Goal: Task Accomplishment & Management: Use online tool/utility

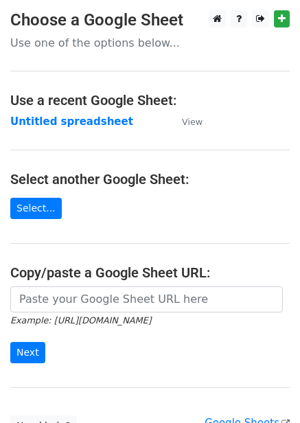
click at [97, 130] on main "Choose a Google Sheet Use one of the options below... Use a recent Google Sheet…" at bounding box center [150, 223] width 300 height 426
click at [97, 122] on strong "Untitled spreadsheet" at bounding box center [71, 121] width 123 height 12
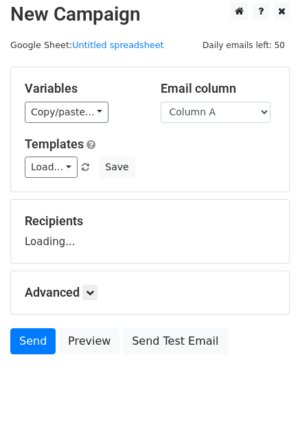
scroll to position [56, 0]
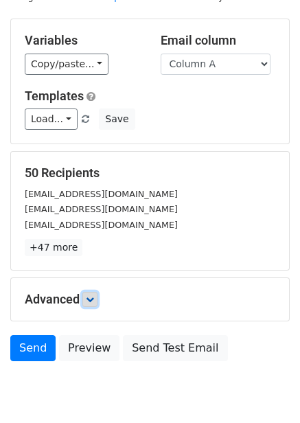
click at [94, 297] on icon at bounding box center [90, 299] width 8 height 8
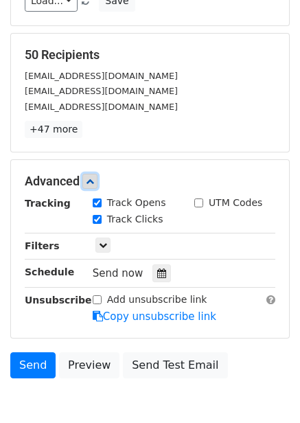
scroll to position [193, 0]
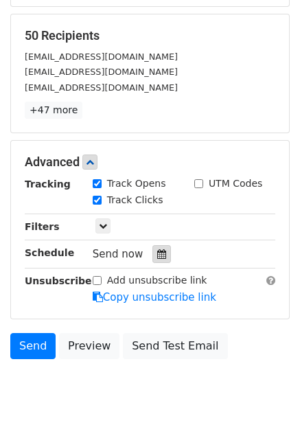
click at [161, 249] on div at bounding box center [161, 254] width 19 height 18
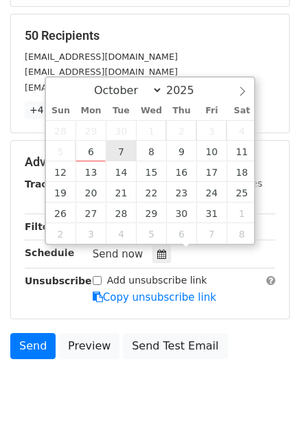
type input "2025-10-07 12:00"
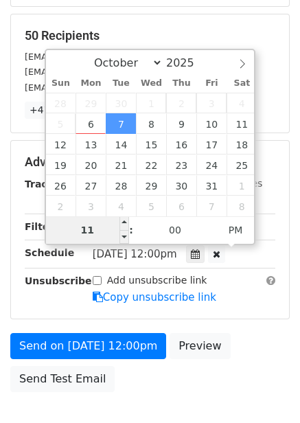
click at [118, 231] on input "11" at bounding box center [88, 229] width 84 height 27
type input "1"
type input "2025-10-07 01:00"
type input "01"
click at [241, 236] on span "PM" at bounding box center [236, 229] width 38 height 27
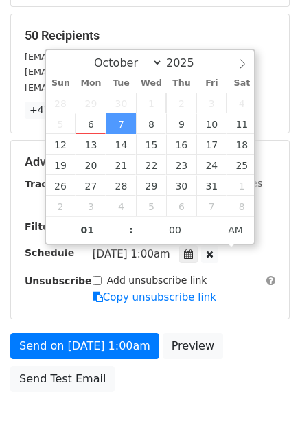
click at [251, 333] on div "Send on Oct 7 at 1:00am Preview Send Test Email" at bounding box center [150, 366] width 300 height 66
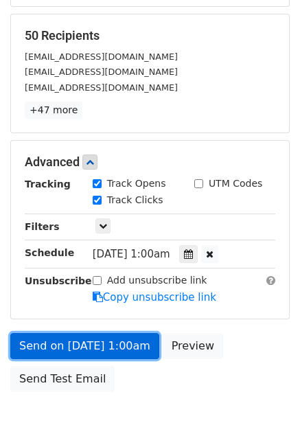
click at [110, 340] on link "Send on Oct 7 at 1:00am" at bounding box center [84, 346] width 149 height 26
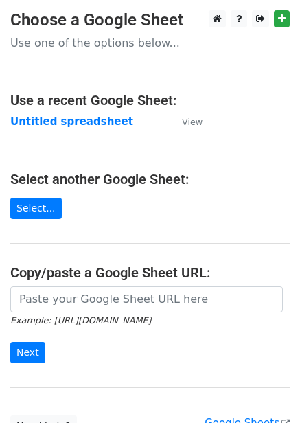
click at [71, 116] on strong "Untitled spreadsheet" at bounding box center [71, 121] width 123 height 12
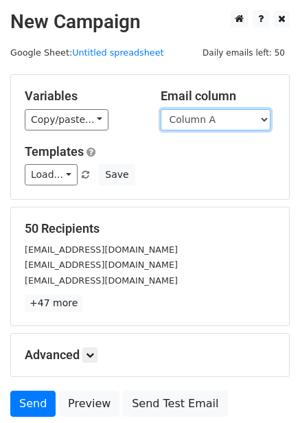
drag, startPoint x: 246, startPoint y: 121, endPoint x: 244, endPoint y: 128, distance: 7.0
click at [246, 121] on select "Column A Column B Column C Column D Column E Column F" at bounding box center [216, 119] width 110 height 21
select select "Column B"
click at [161, 109] on select "Column A Column B Column C Column D Column E Column F" at bounding box center [216, 119] width 110 height 21
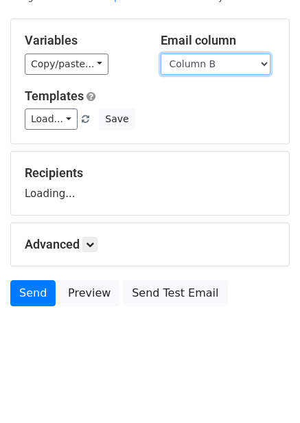
scroll to position [56, 0]
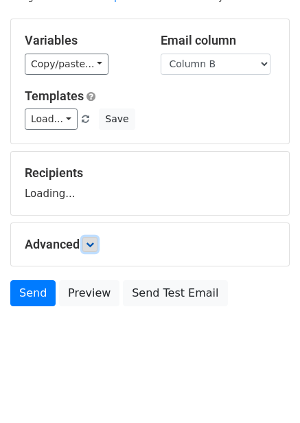
click at [91, 249] on link at bounding box center [89, 244] width 15 height 15
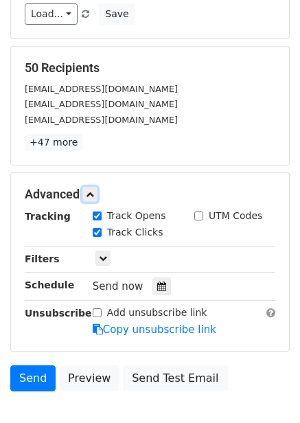
scroll to position [245, 0]
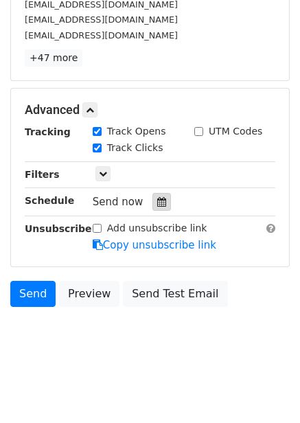
click at [157, 205] on icon at bounding box center [161, 202] width 9 height 10
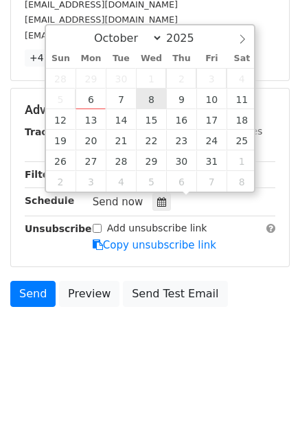
type input "2025-10-08 12:00"
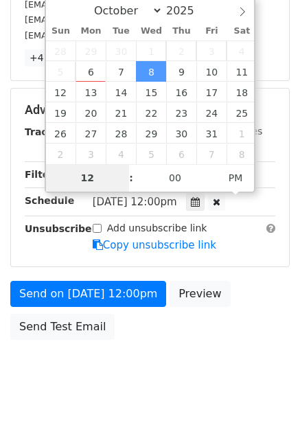
type input "2"
type input "2025-10-08 02:00"
type input "02"
click at [231, 181] on span "PM" at bounding box center [236, 177] width 38 height 27
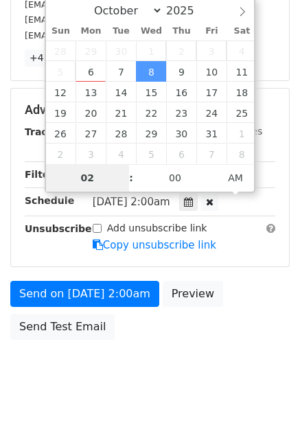
scroll to position [223, 0]
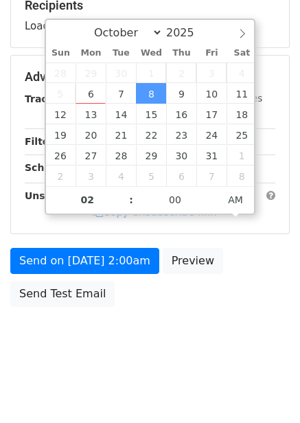
click at [218, 305] on div "Send on Oct 8 at 2:00am Preview Send Test Email" at bounding box center [150, 281] width 300 height 66
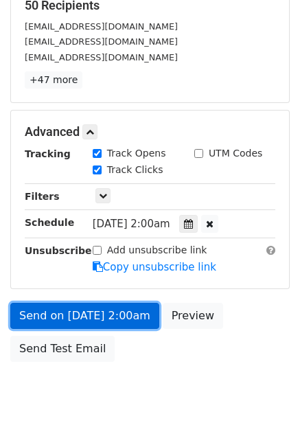
click at [148, 324] on link "Send on Oct 8 at 2:00am" at bounding box center [84, 316] width 149 height 26
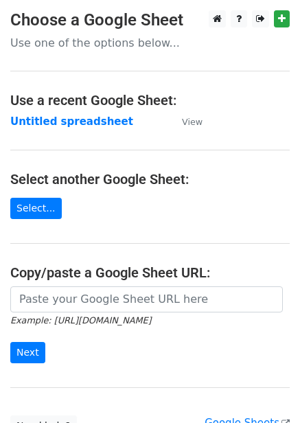
click at [82, 112] on main "Choose a Google Sheet Use one of the options below... Use a recent Google Sheet…" at bounding box center [150, 223] width 300 height 426
click at [82, 120] on strong "Untitled spreadsheet" at bounding box center [71, 121] width 123 height 12
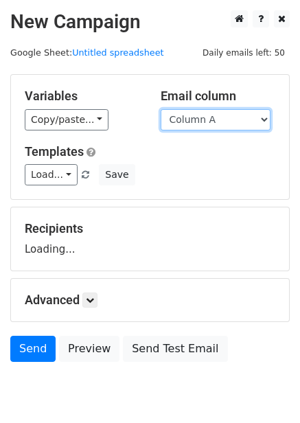
click at [227, 119] on select "Column A Column B Column C Column D Column E Column F" at bounding box center [216, 119] width 110 height 21
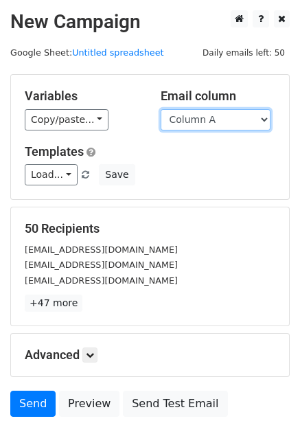
click at [218, 114] on select "Column A Column B Column C Column D Column E Column F" at bounding box center [216, 119] width 110 height 21
select select "Column C"
click at [161, 109] on select "Column A Column B Column C Column D Column E Column F" at bounding box center [216, 119] width 110 height 21
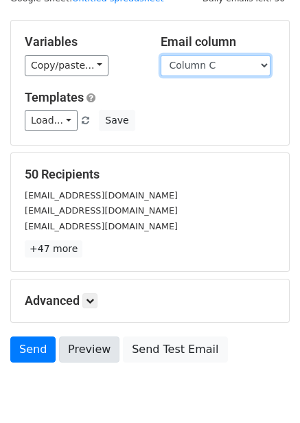
scroll to position [111, 0]
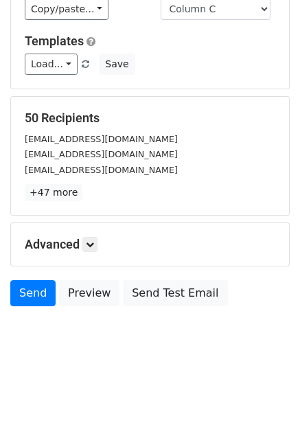
click at [97, 253] on div "Advanced Tracking Track Opens UTM Codes Track Clicks Filters Only include sprea…" at bounding box center [150, 244] width 278 height 43
click at [94, 246] on icon at bounding box center [90, 244] width 8 height 8
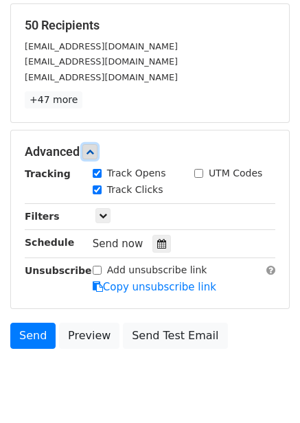
scroll to position [244, 0]
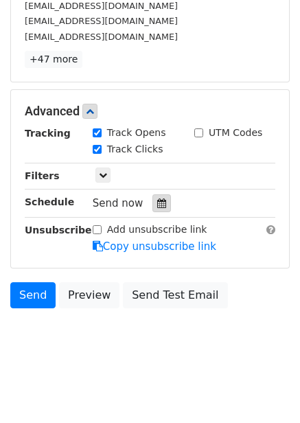
click at [160, 208] on div at bounding box center [161, 203] width 19 height 18
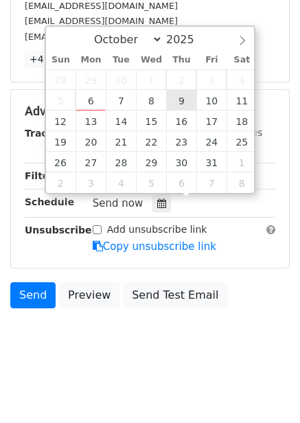
type input "2025-10-09 12:00"
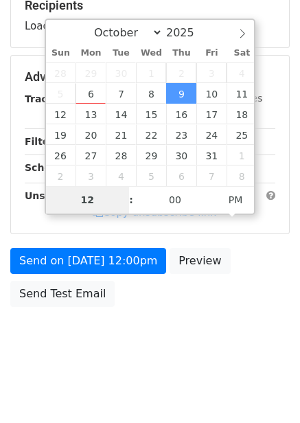
type input "3"
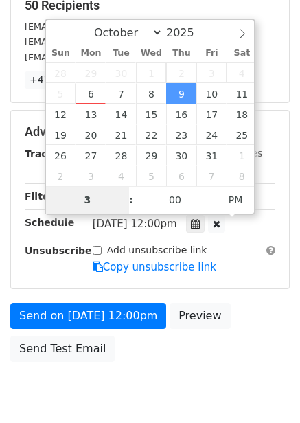
scroll to position [244, 0]
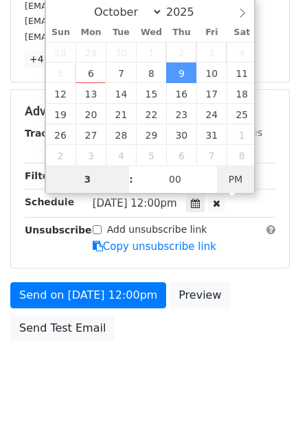
type input "2025-10-09 03:00"
type input "03"
click at [246, 176] on span "PM" at bounding box center [236, 178] width 38 height 27
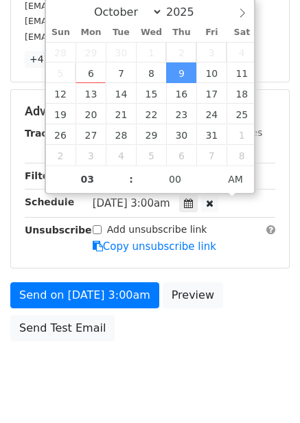
click at [226, 321] on body "New Campaign Daily emails left: 50 Google Sheet: Untitled spreadsheet Variables…" at bounding box center [150, 85] width 300 height 636
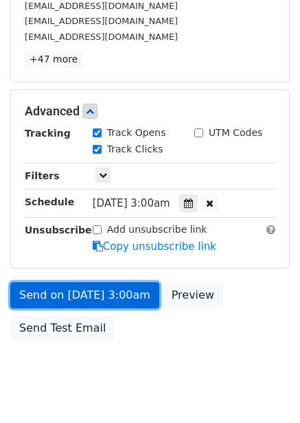
click at [122, 297] on link "Send on Oct 9 at 3:00am" at bounding box center [84, 295] width 149 height 26
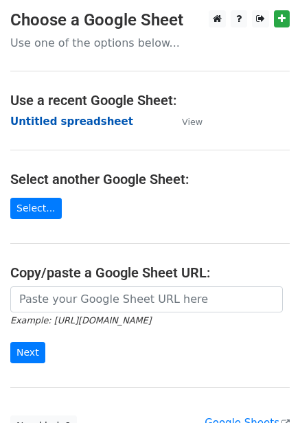
click at [102, 127] on strong "Untitled spreadsheet" at bounding box center [71, 121] width 123 height 12
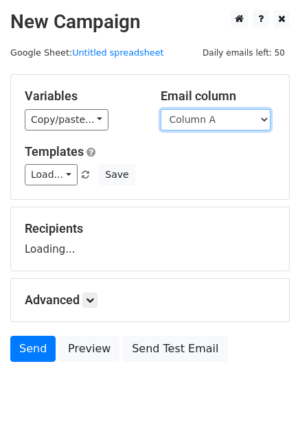
click at [214, 123] on select "Column A Column B Column C Column D Column E Column F" at bounding box center [216, 119] width 110 height 21
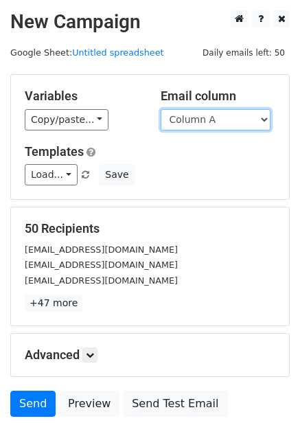
drag, startPoint x: 216, startPoint y: 119, endPoint x: 216, endPoint y: 130, distance: 10.3
click at [216, 119] on select "Column A Column B Column C Column D Column E Column F" at bounding box center [216, 119] width 110 height 21
select select "Column D"
click at [161, 109] on select "Column A Column B Column C Column D Column E Column F" at bounding box center [216, 119] width 110 height 21
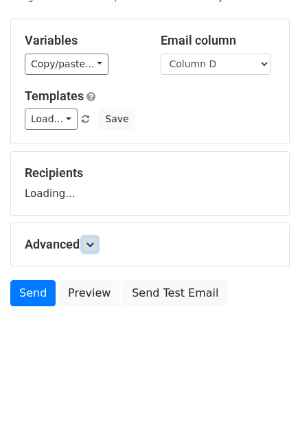
click at [97, 242] on link at bounding box center [89, 244] width 15 height 15
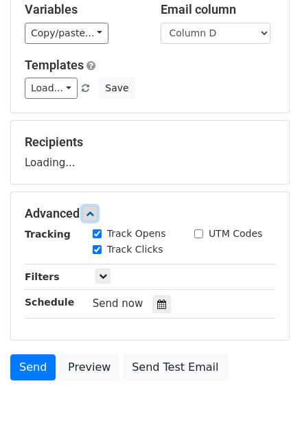
scroll to position [100, 0]
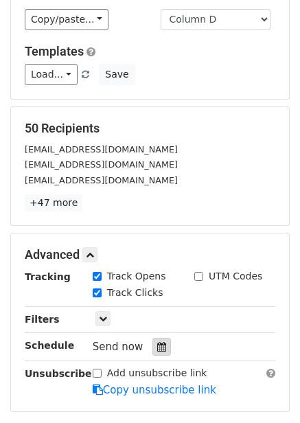
click at [155, 341] on div at bounding box center [161, 347] width 19 height 18
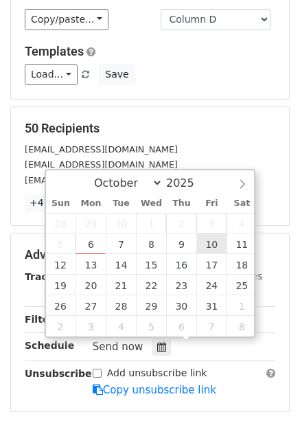
type input "2025-10-10 12:00"
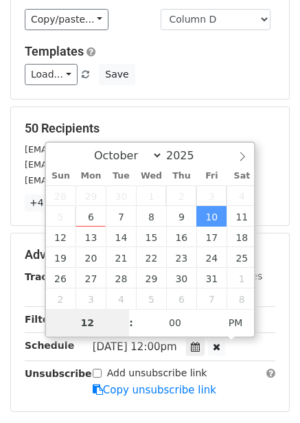
type input "4"
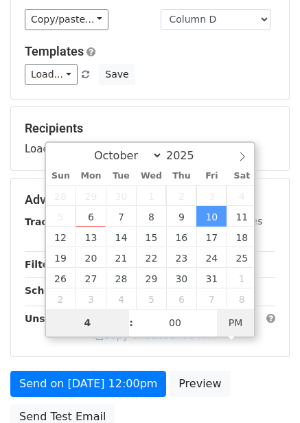
type input "2025-10-10 04:00"
type input "04"
click at [242, 330] on span "AM" at bounding box center [236, 322] width 38 height 27
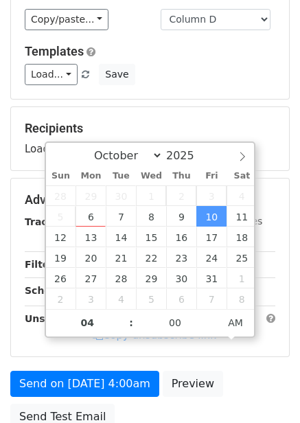
click at [250, 353] on div "Advanced Tracking Track Opens UTM Codes Track Clicks Filters Only include sprea…" at bounding box center [150, 267] width 278 height 178
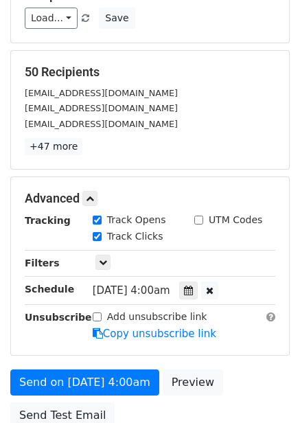
scroll to position [278, 0]
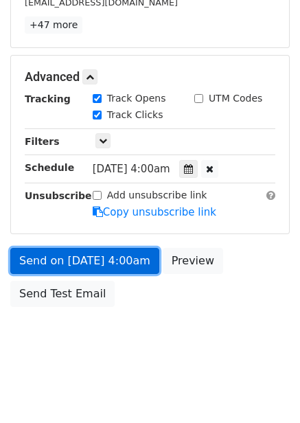
click at [126, 270] on link "Send on Oct 10 at 4:00am" at bounding box center [84, 261] width 149 height 26
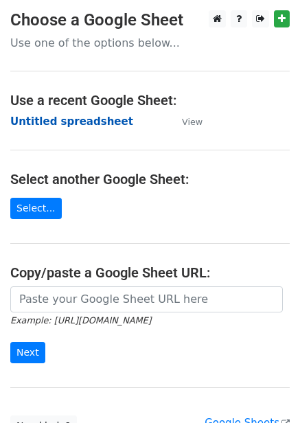
click at [55, 120] on strong "Untitled spreadsheet" at bounding box center [71, 121] width 123 height 12
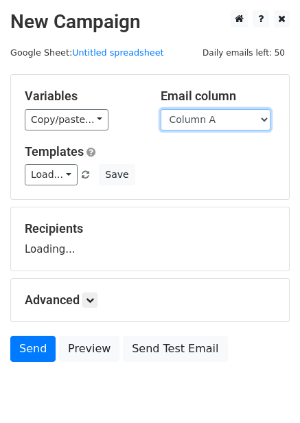
click at [213, 124] on select "Column A Column B Column C Column D Column E Column F" at bounding box center [216, 119] width 110 height 21
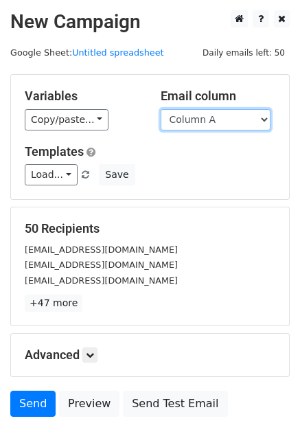
click at [211, 117] on select "Column A Column B Column C Column D Column E Column F" at bounding box center [216, 119] width 110 height 21
select select "Column E"
click at [161, 109] on select "Column A Column B Column C Column D Column E Column F" at bounding box center [216, 119] width 110 height 21
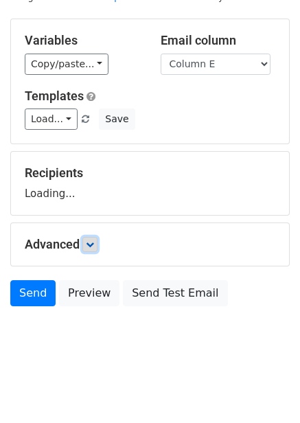
click at [93, 242] on icon at bounding box center [90, 244] width 8 height 8
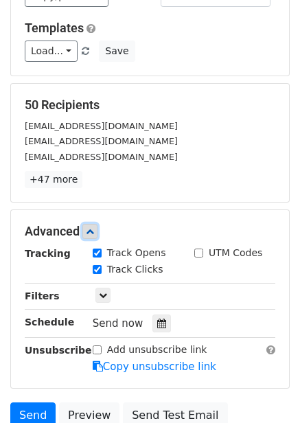
scroll to position [190, 0]
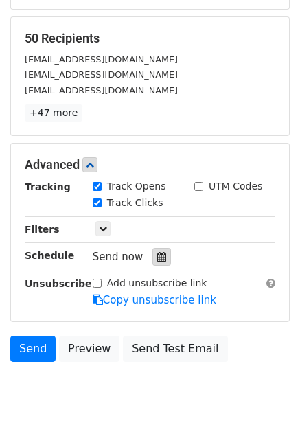
click at [160, 261] on div at bounding box center [161, 257] width 19 height 18
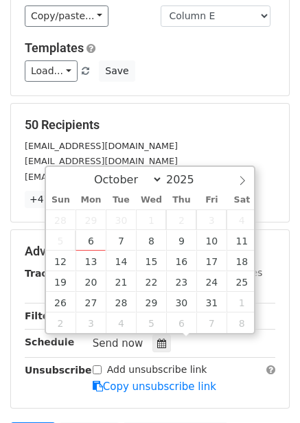
scroll to position [137, 0]
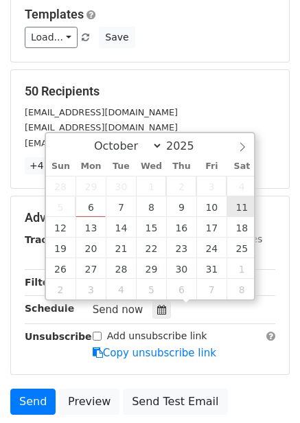
type input "2025-10-11 12:00"
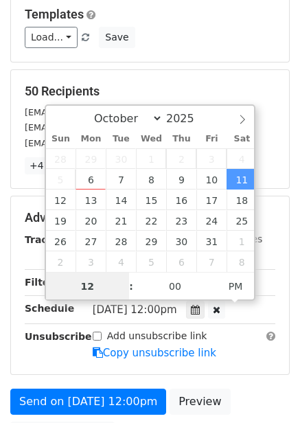
scroll to position [1, 0]
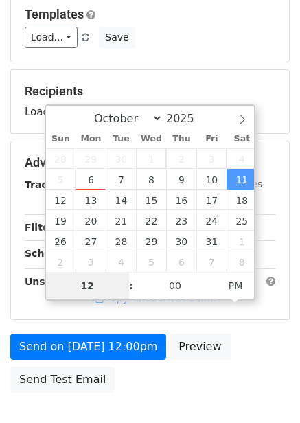
type input "5"
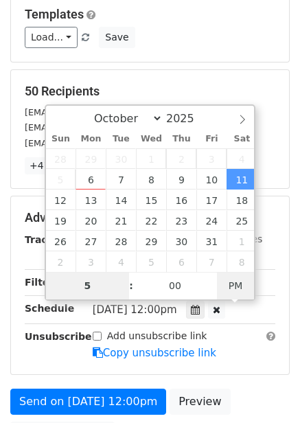
type input "2025-10-11 05:00"
type input "05"
click at [239, 287] on span "PM" at bounding box center [236, 285] width 38 height 27
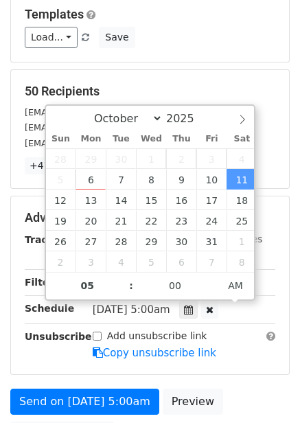
click at [248, 345] on div "Add unsubscribe link Copy unsubscribe link" at bounding box center [183, 345] width 203 height 32
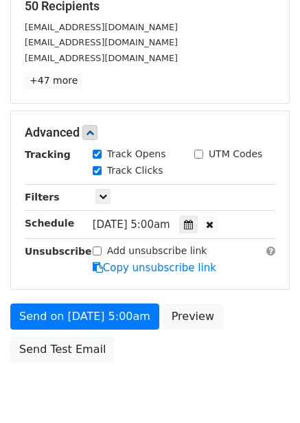
scroll to position [223, 0]
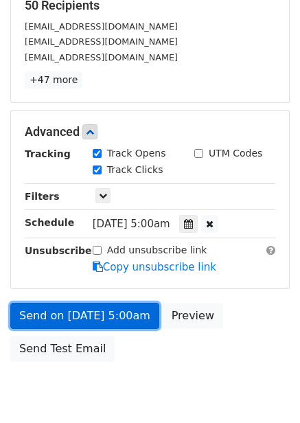
click at [126, 316] on link "Send on Oct 11 at 5:00am" at bounding box center [84, 316] width 149 height 26
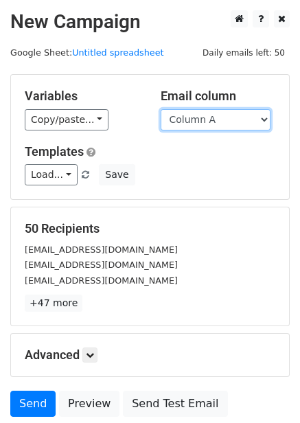
click at [209, 118] on select "Column A Column B Column C Column D Column E Column F" at bounding box center [216, 119] width 110 height 21
select select "Column F"
click at [161, 109] on select "Column A Column B Column C Column D Column E Column F" at bounding box center [216, 119] width 110 height 21
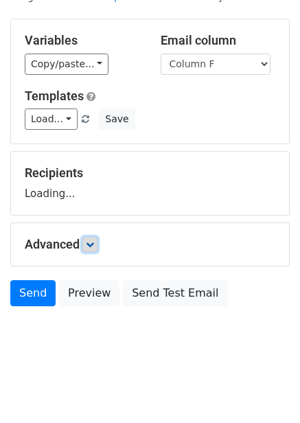
click at [94, 246] on icon at bounding box center [90, 244] width 8 height 8
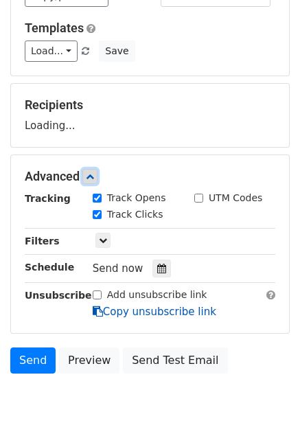
scroll to position [178, 0]
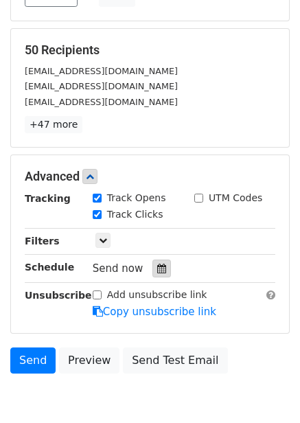
click at [158, 271] on icon at bounding box center [161, 269] width 9 height 10
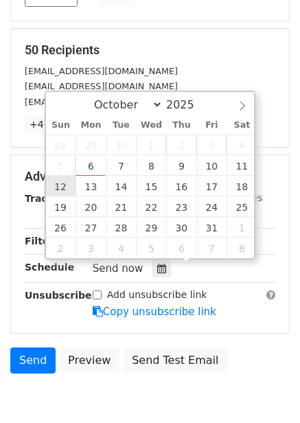
type input "[DATE] 12:00"
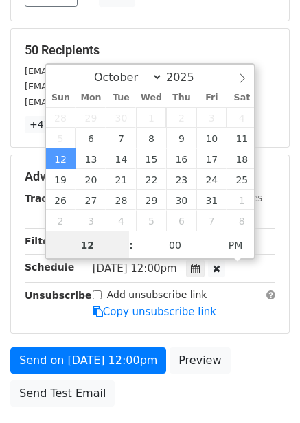
scroll to position [1, 0]
type input "6"
type input "[DATE] 06:00"
type input "06"
click at [235, 246] on span "PM" at bounding box center [236, 244] width 38 height 27
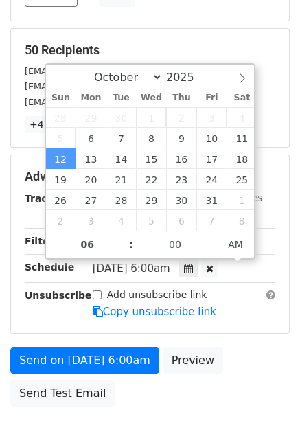
click at [235, 347] on div "Send on [DATE] 6:00am Preview Send Test Email" at bounding box center [150, 380] width 300 height 66
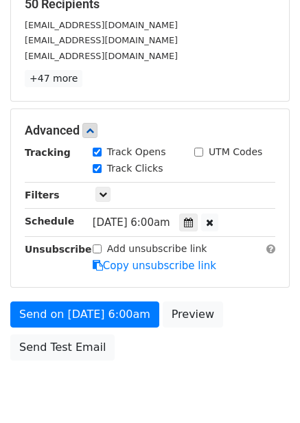
scroll to position [278, 0]
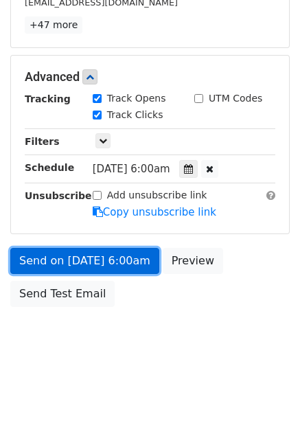
click at [121, 267] on link "Send on [DATE] 6:00am" at bounding box center [84, 261] width 149 height 26
